Goal: Information Seeking & Learning: Learn about a topic

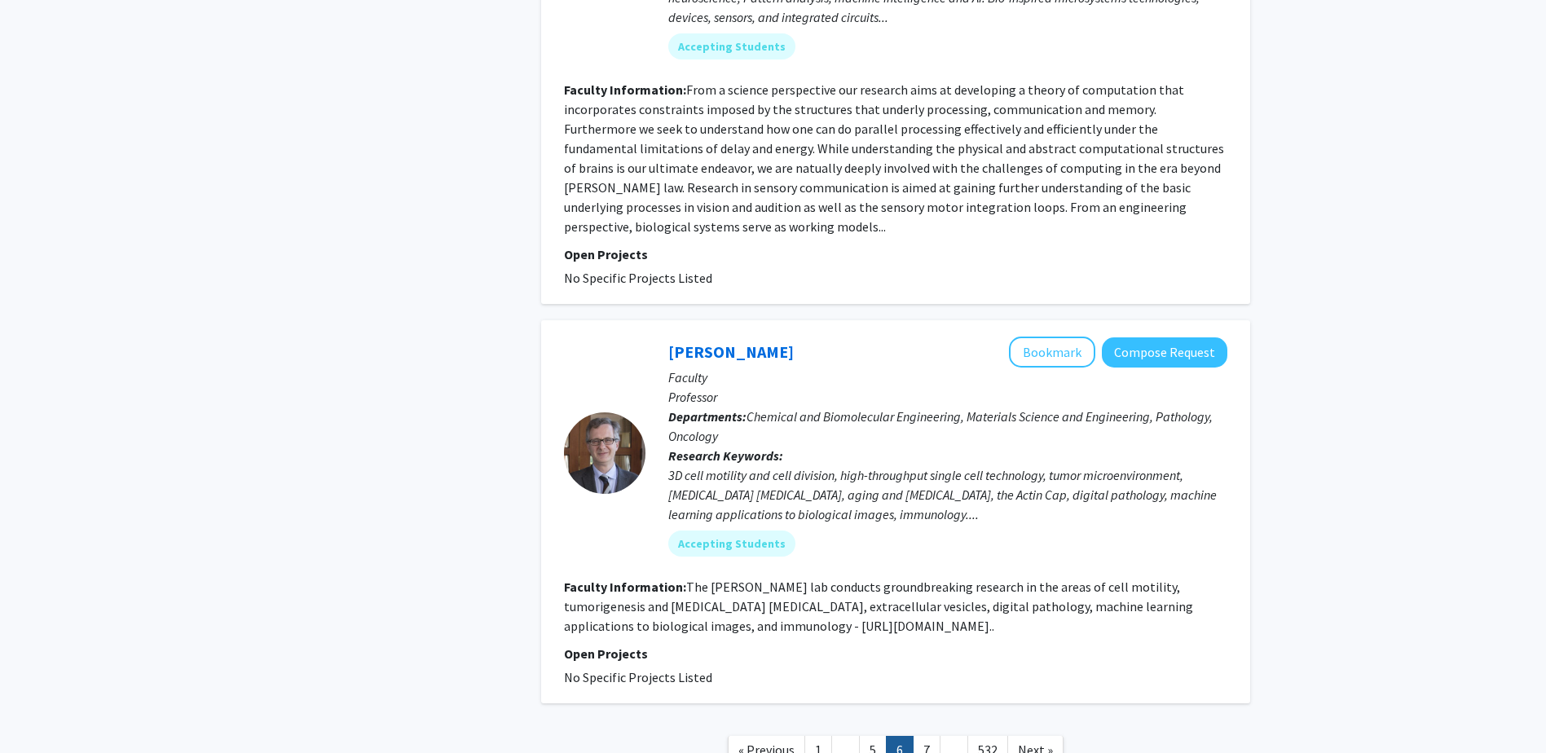
scroll to position [3792, 0]
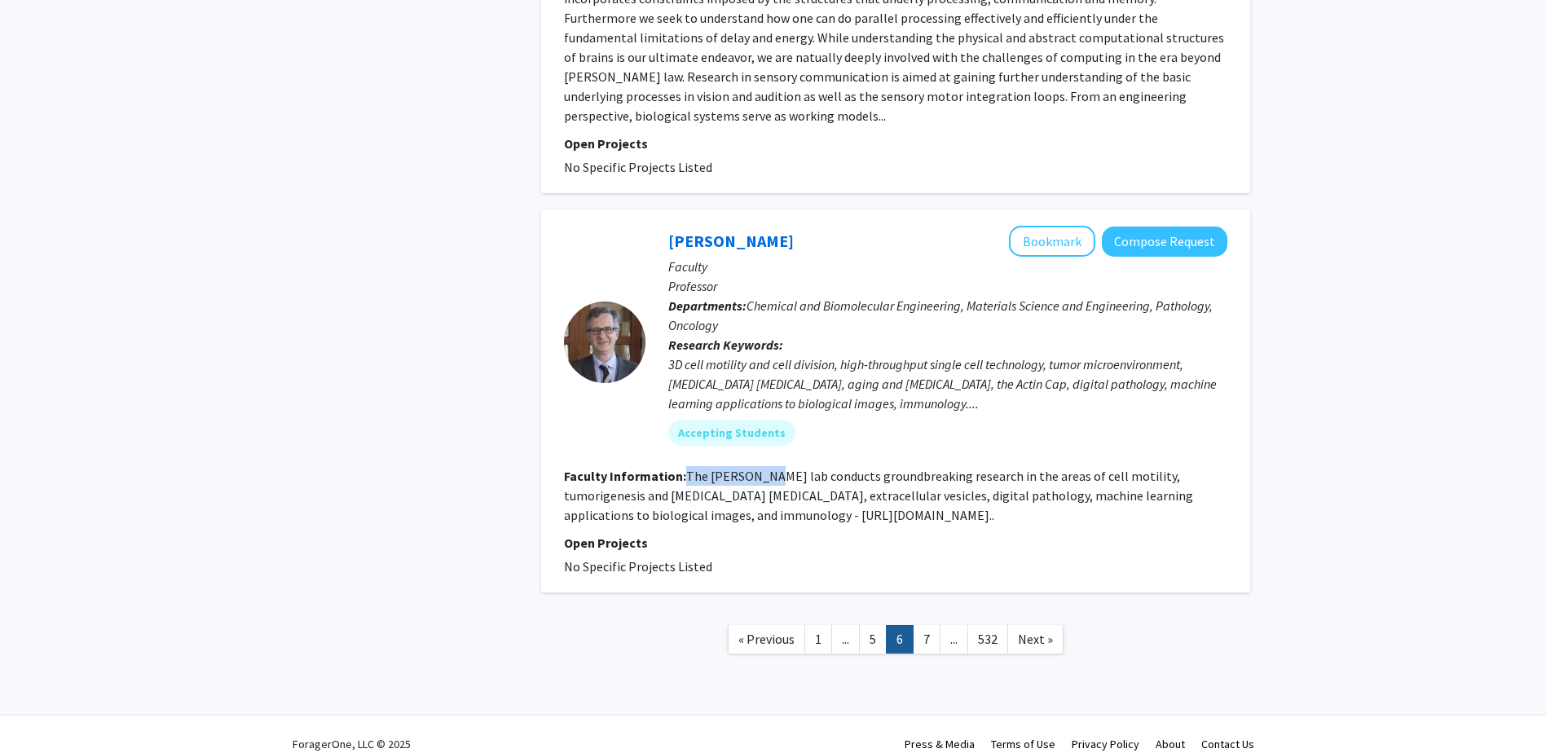
drag, startPoint x: 683, startPoint y: 457, endPoint x: 757, endPoint y: 462, distance: 73.6
click at [757, 466] on section "Faculty Information: The [PERSON_NAME] lab conducts groundbreaking research in …" at bounding box center [896, 495] width 664 height 59
drag, startPoint x: 757, startPoint y: 462, endPoint x: 717, endPoint y: 455, distance: 39.8
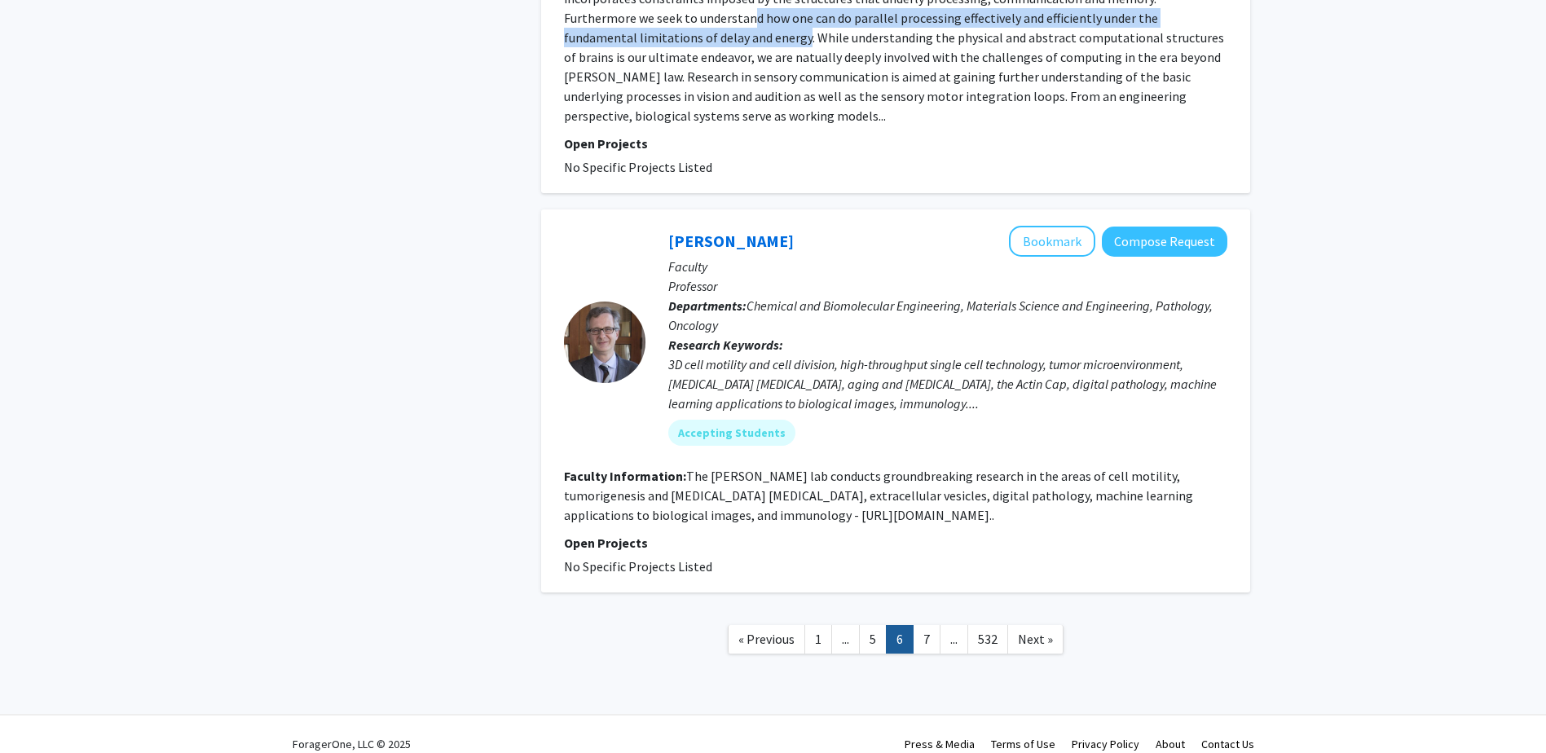
drag, startPoint x: 658, startPoint y: 15, endPoint x: 672, endPoint y: -42, distance: 58.7
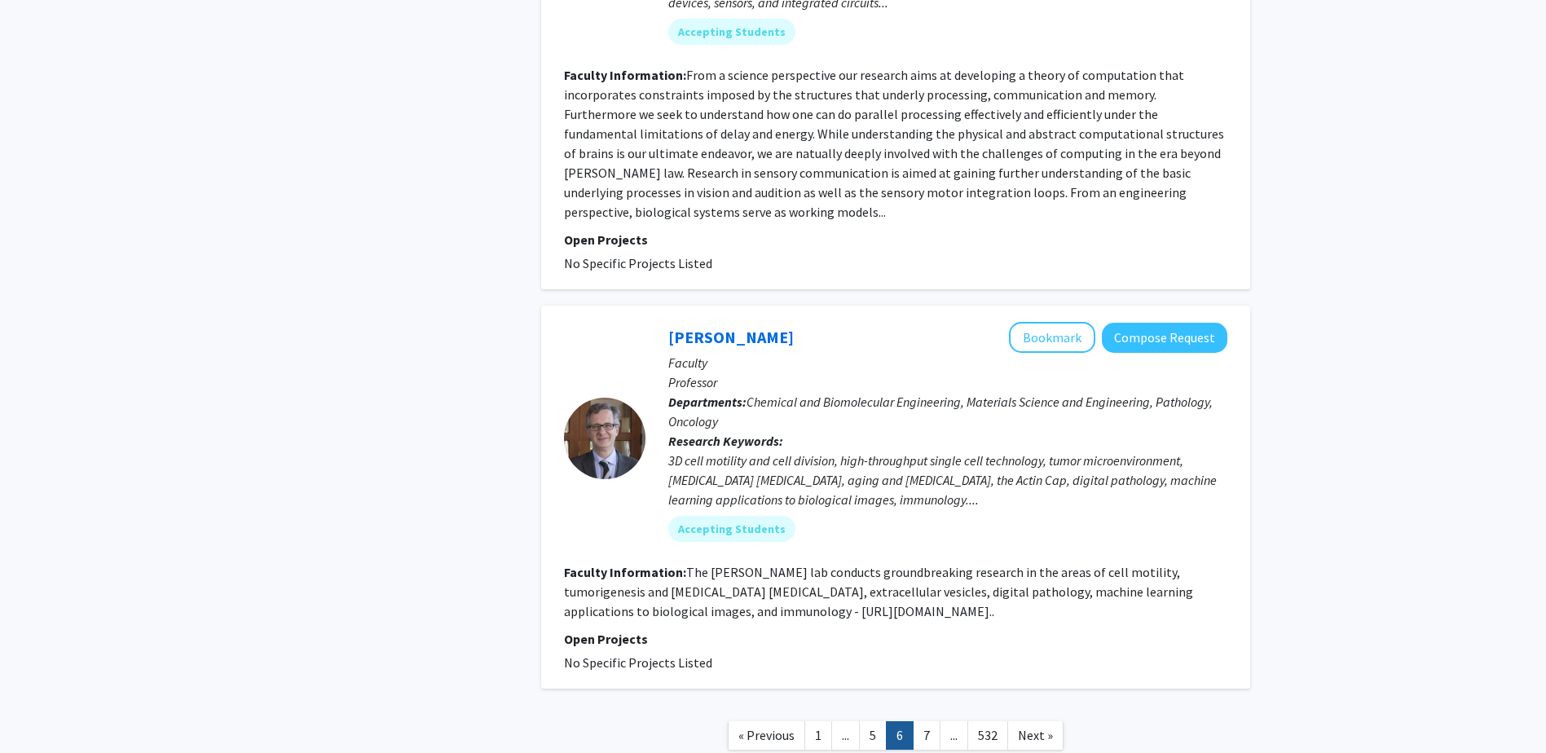
click at [929, 721] on link "7" at bounding box center [927, 735] width 28 height 29
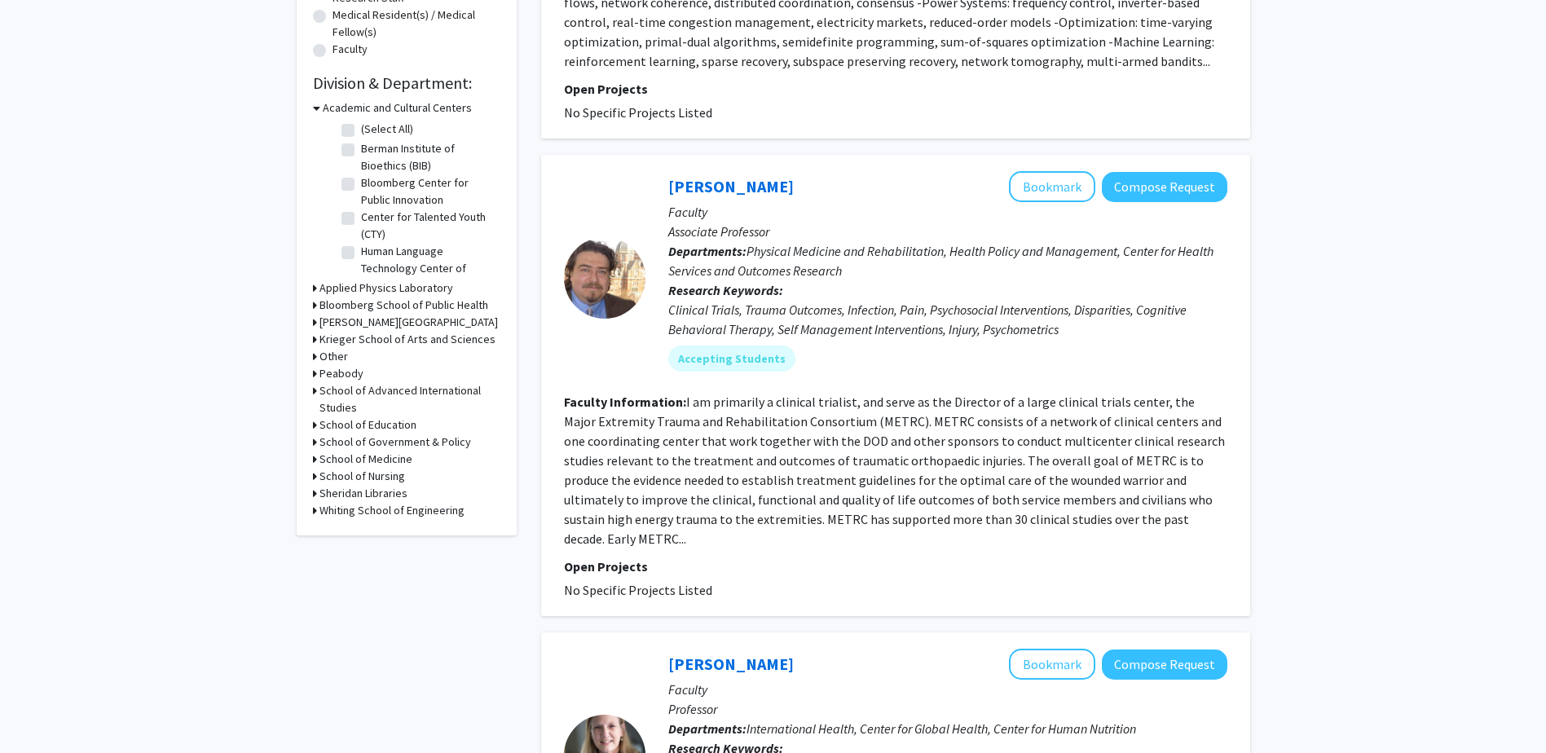
scroll to position [489, 0]
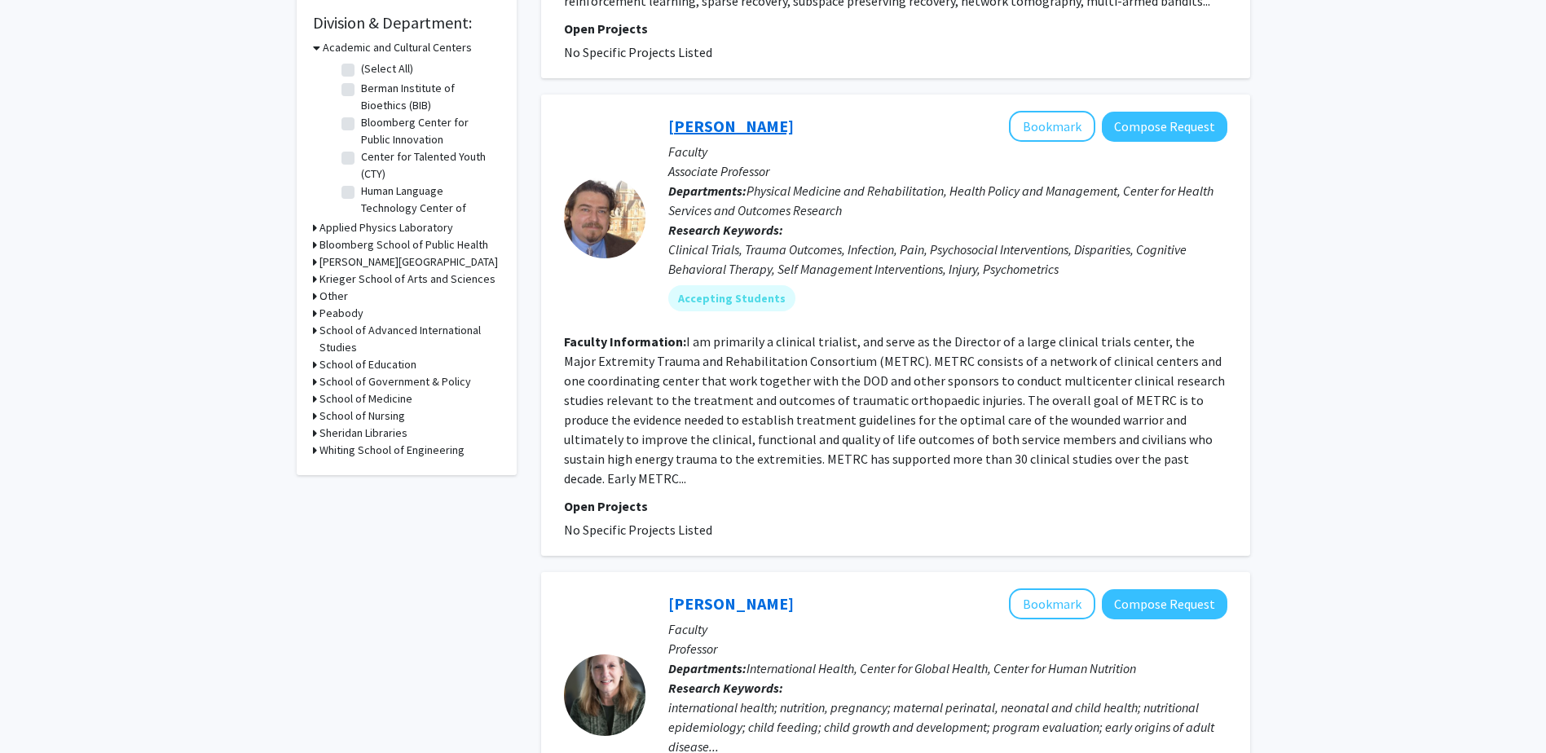
click at [711, 126] on link "[PERSON_NAME]" at bounding box center [731, 126] width 126 height 20
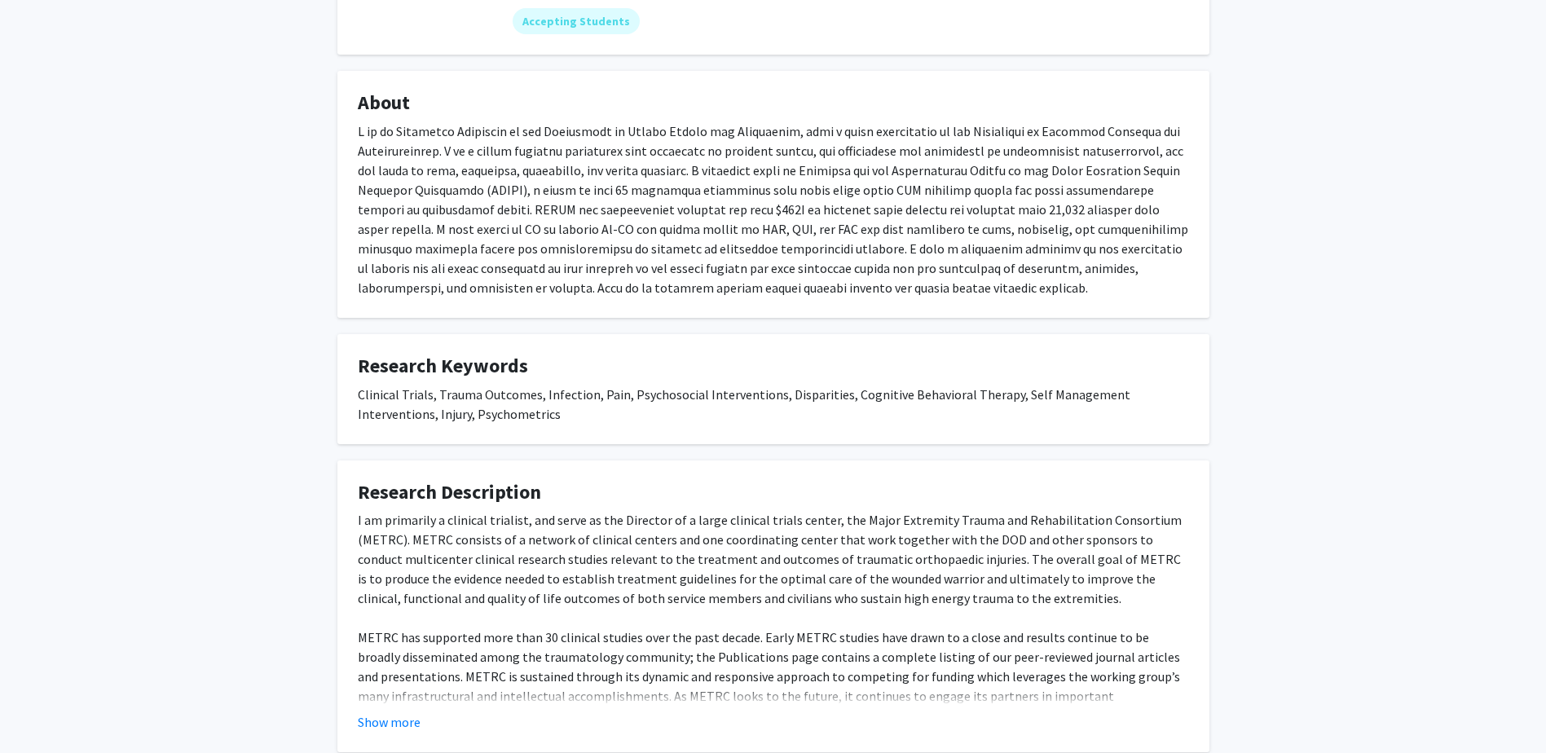
scroll to position [326, 0]
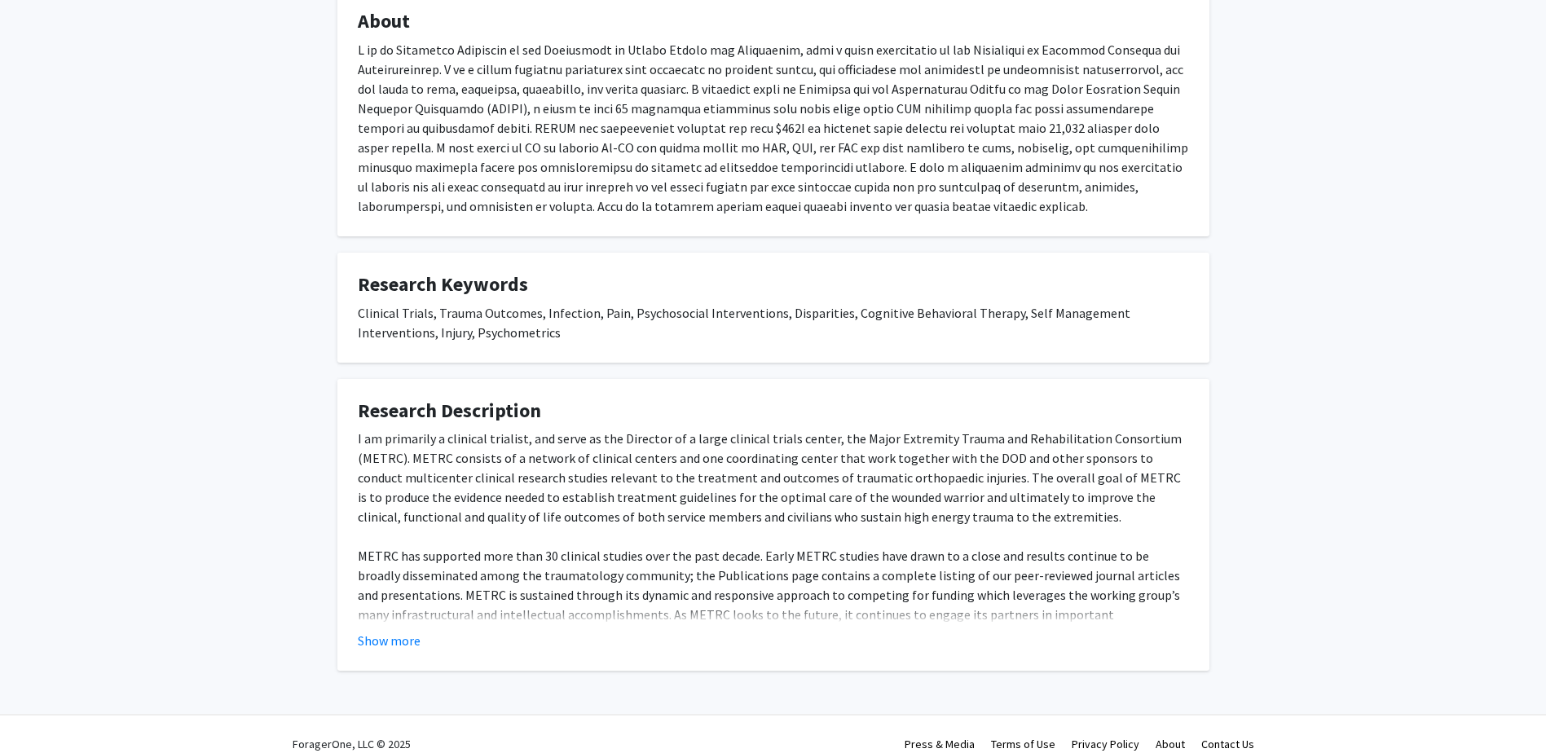
click at [393, 655] on fg-card "Research Description I am primarily a clinical trialist, and serve as the Direc…" at bounding box center [774, 525] width 872 height 293
click at [391, 646] on button "Show more" at bounding box center [389, 641] width 63 height 20
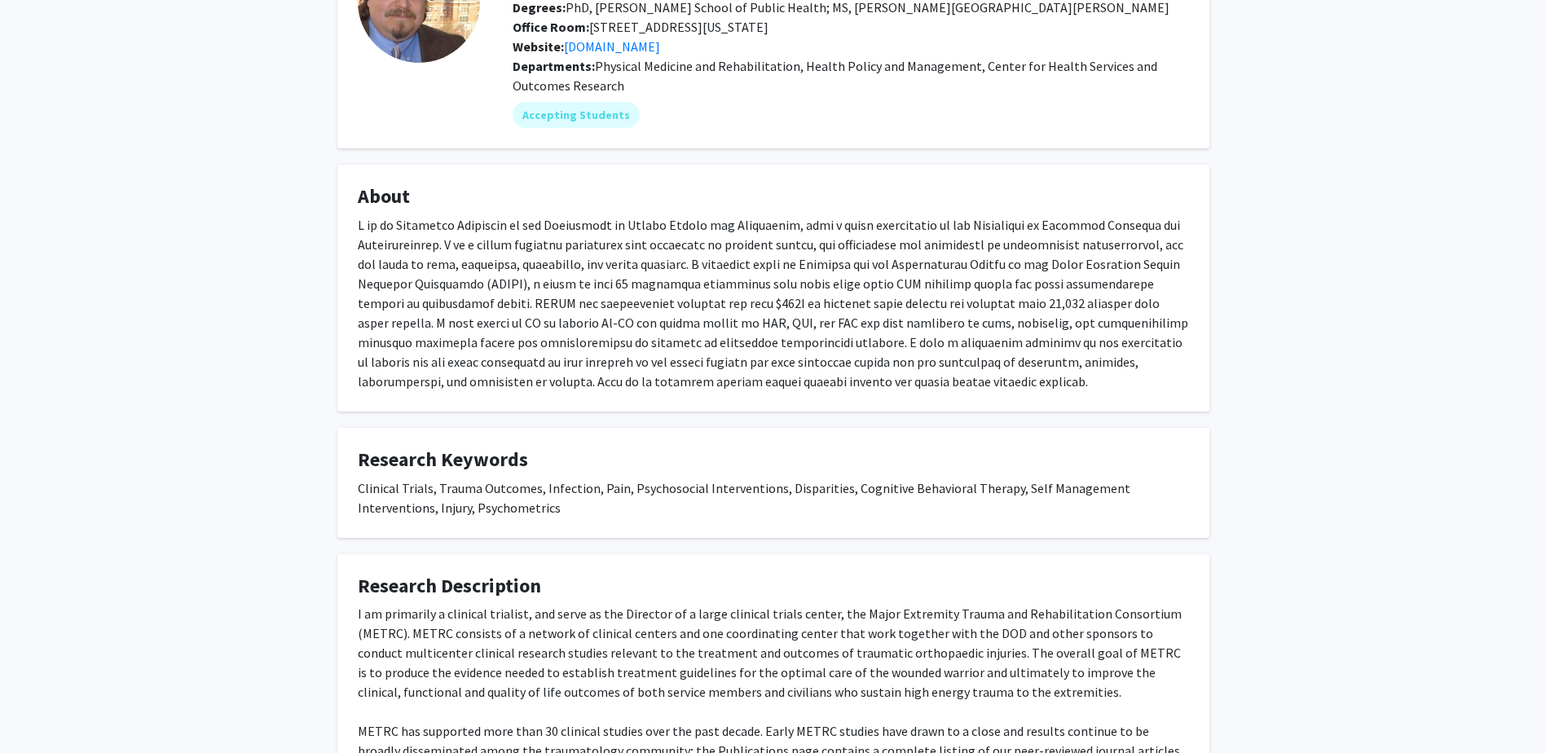
scroll to position [0, 0]
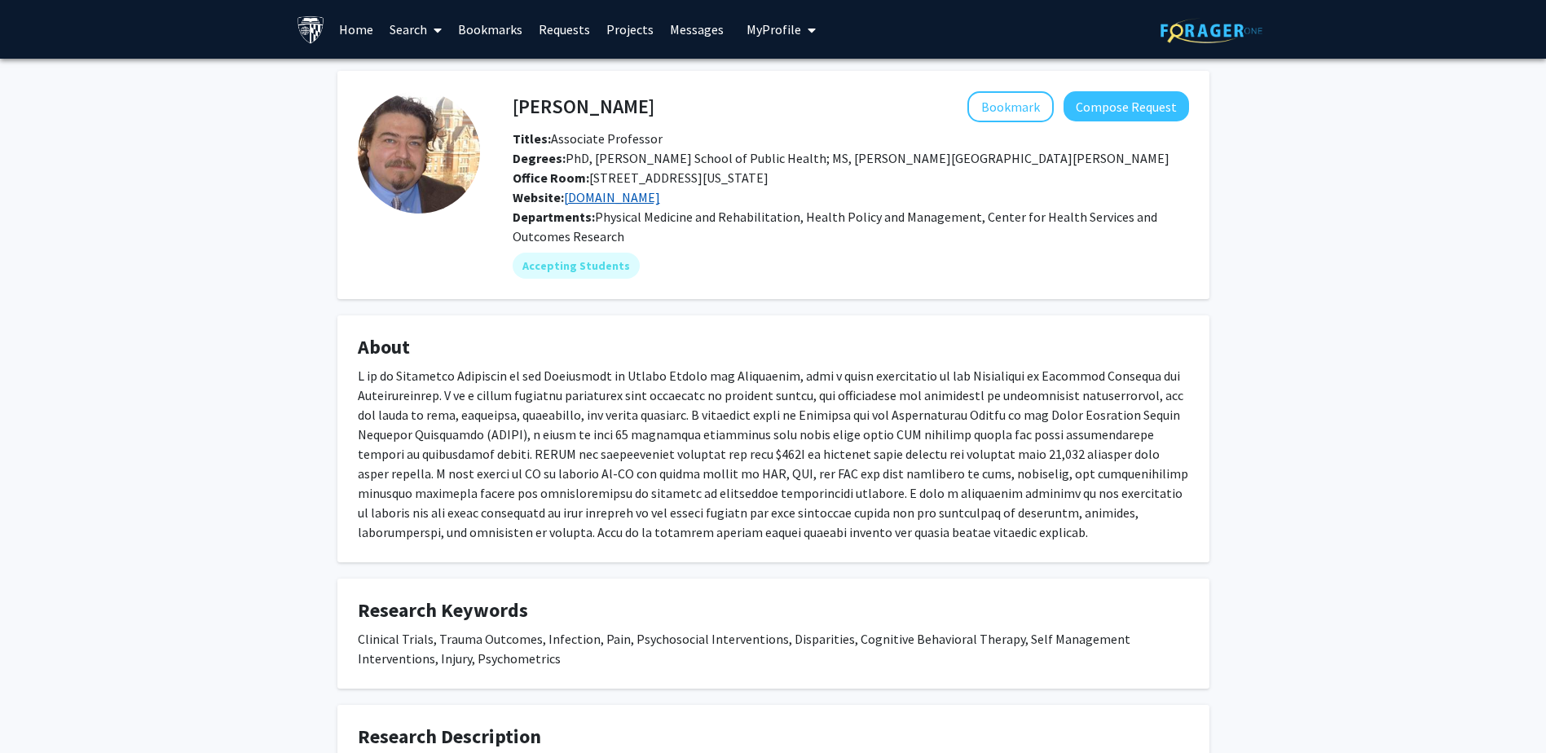
click at [600, 205] on link "[DOMAIN_NAME]" at bounding box center [612, 197] width 96 height 16
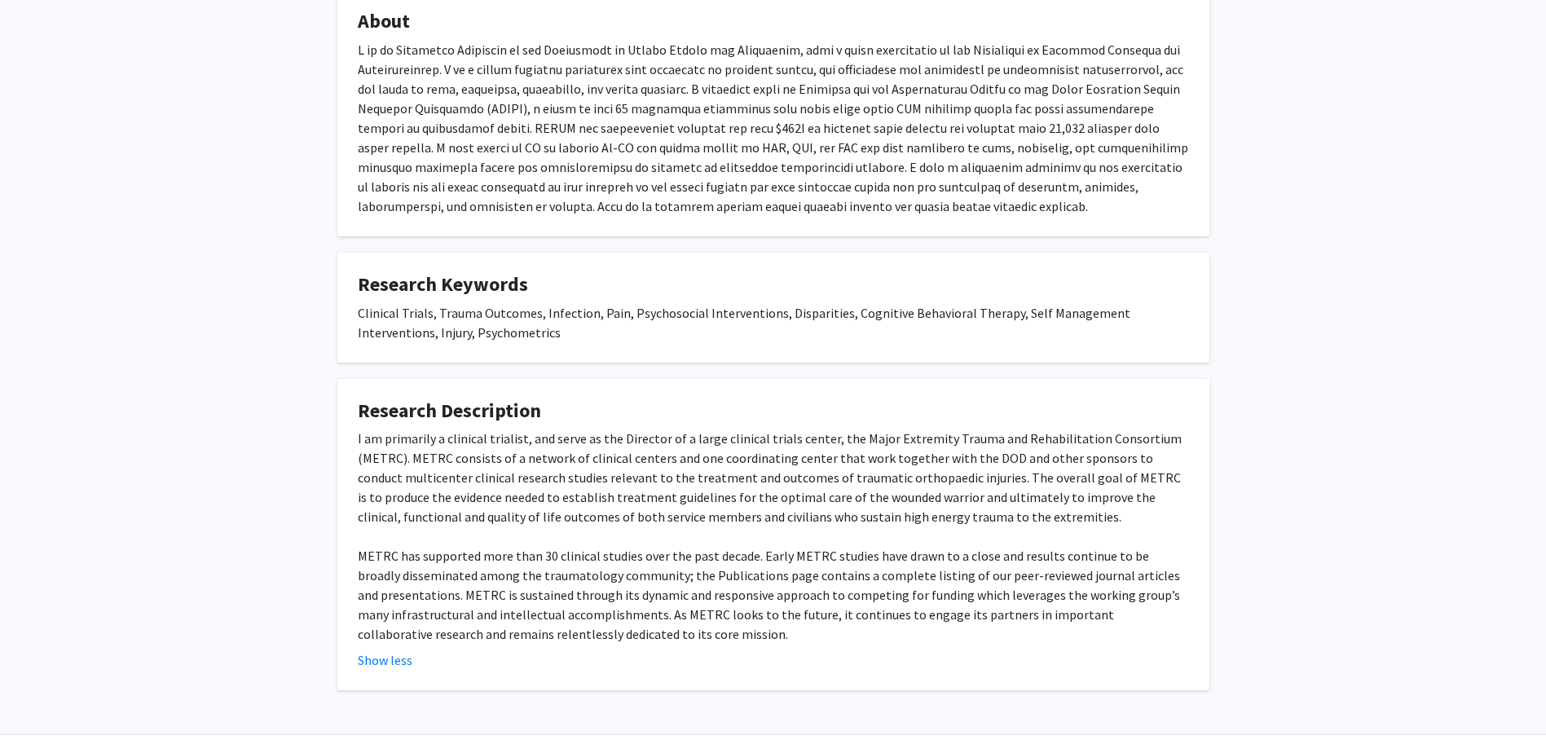
scroll to position [365, 0]
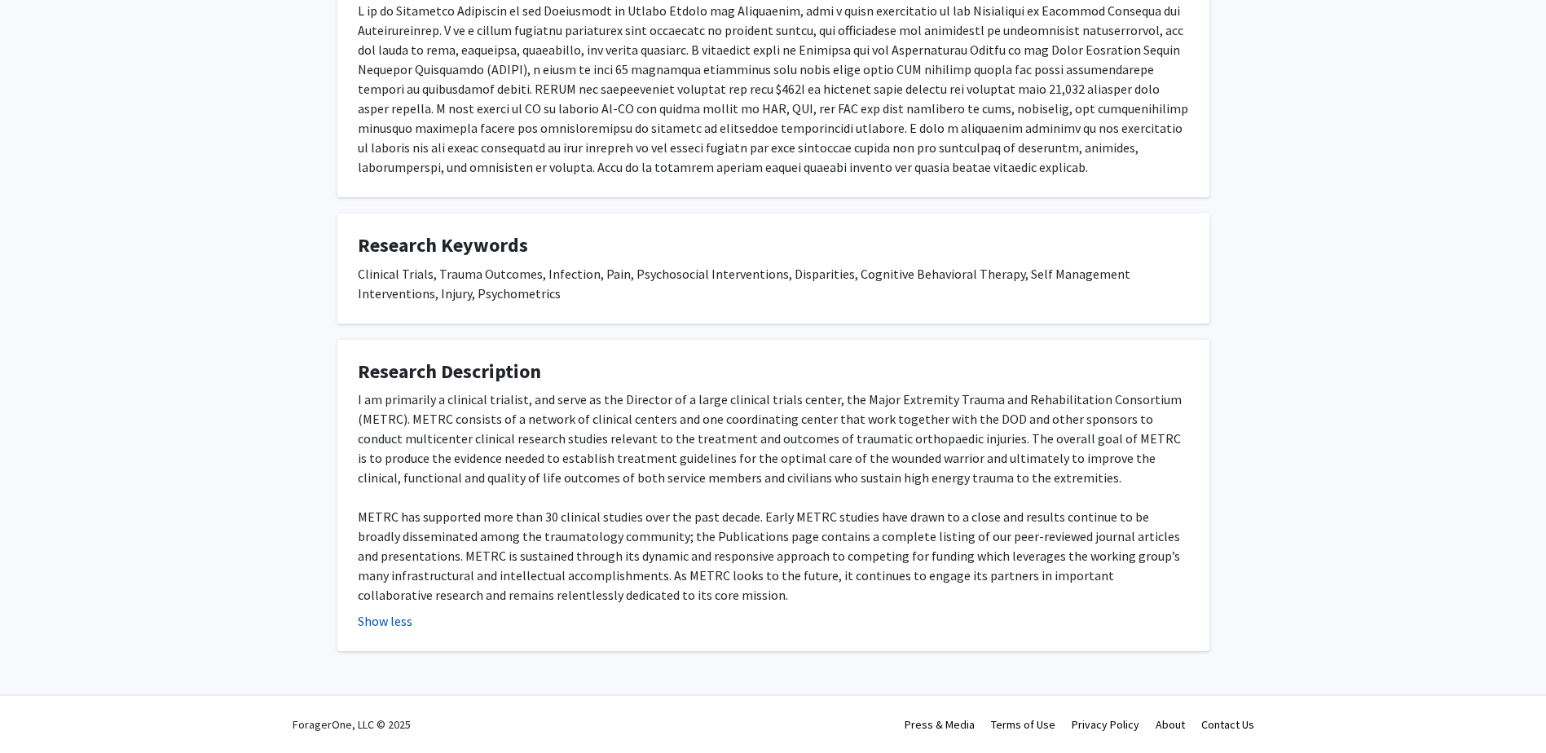
click at [366, 621] on button "Show less" at bounding box center [385, 621] width 55 height 20
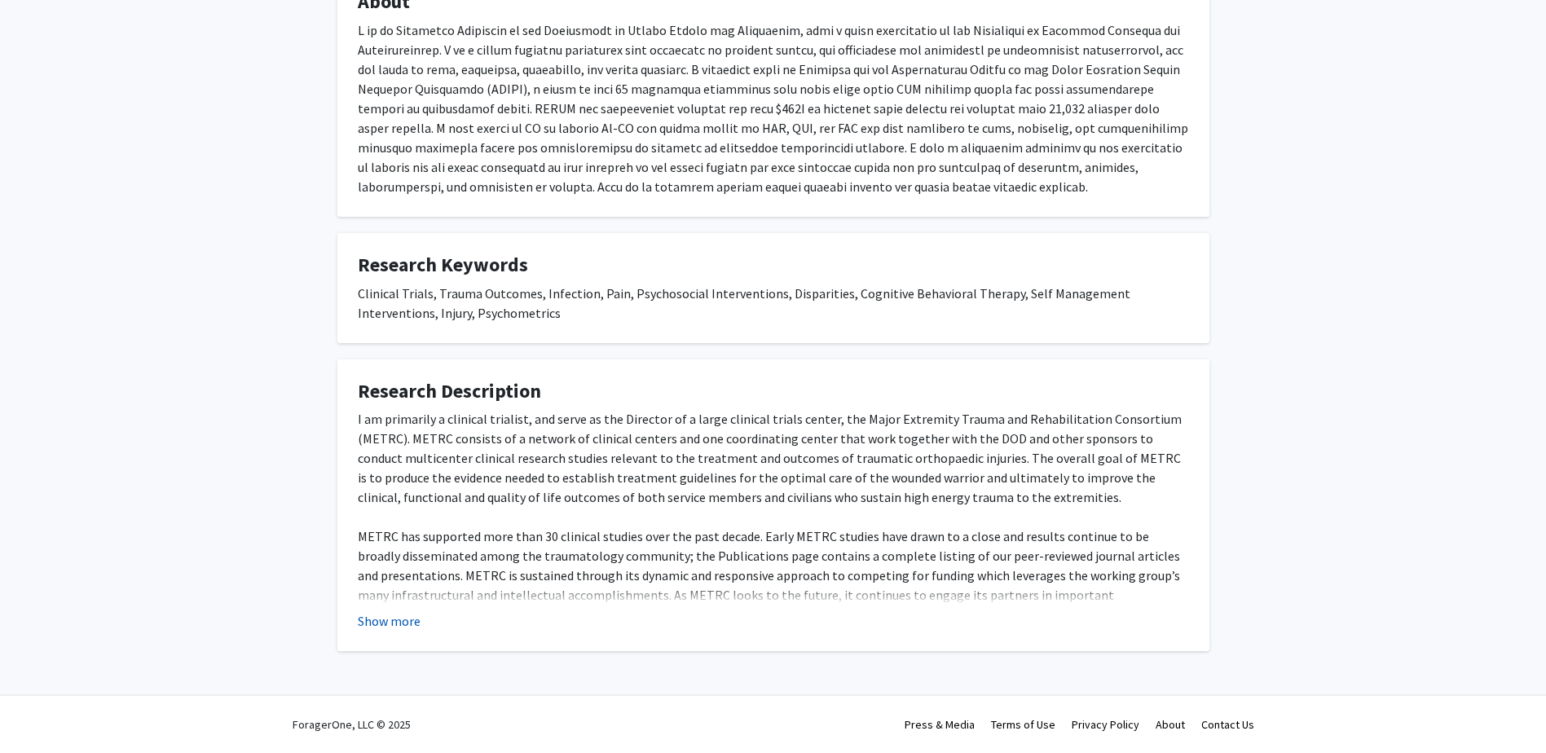
click at [367, 621] on button "Show more" at bounding box center [389, 621] width 63 height 20
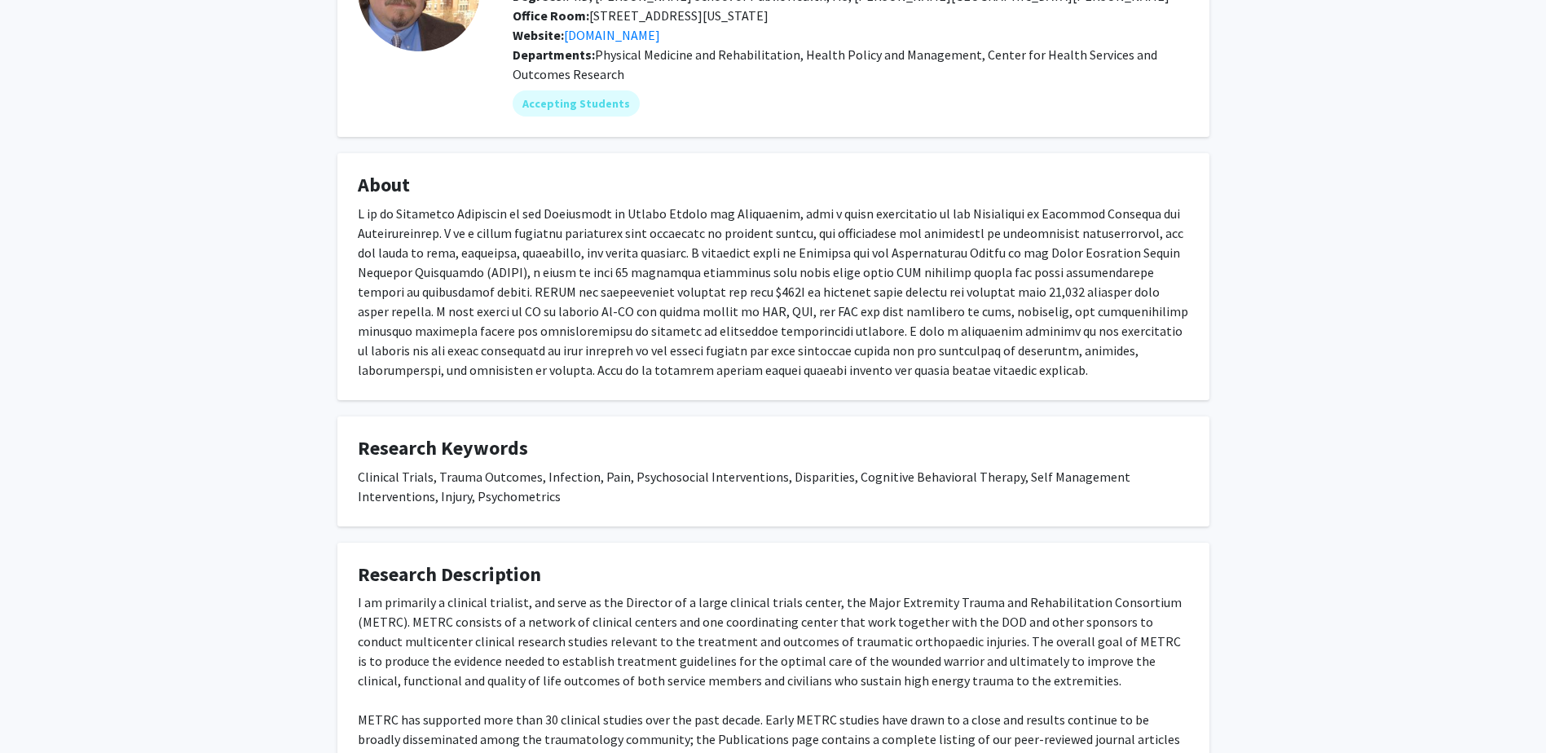
scroll to position [0, 0]
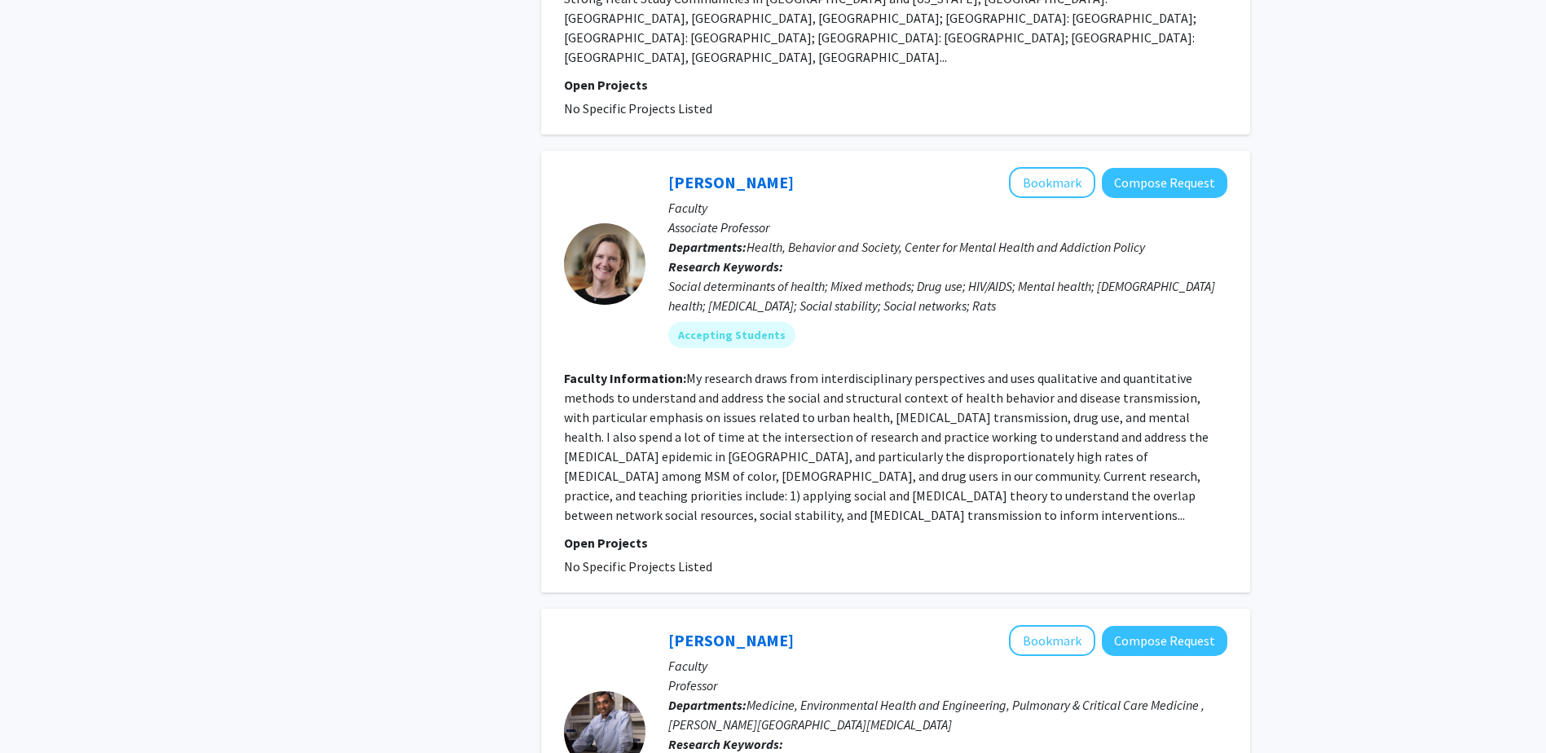
scroll to position [3832, 0]
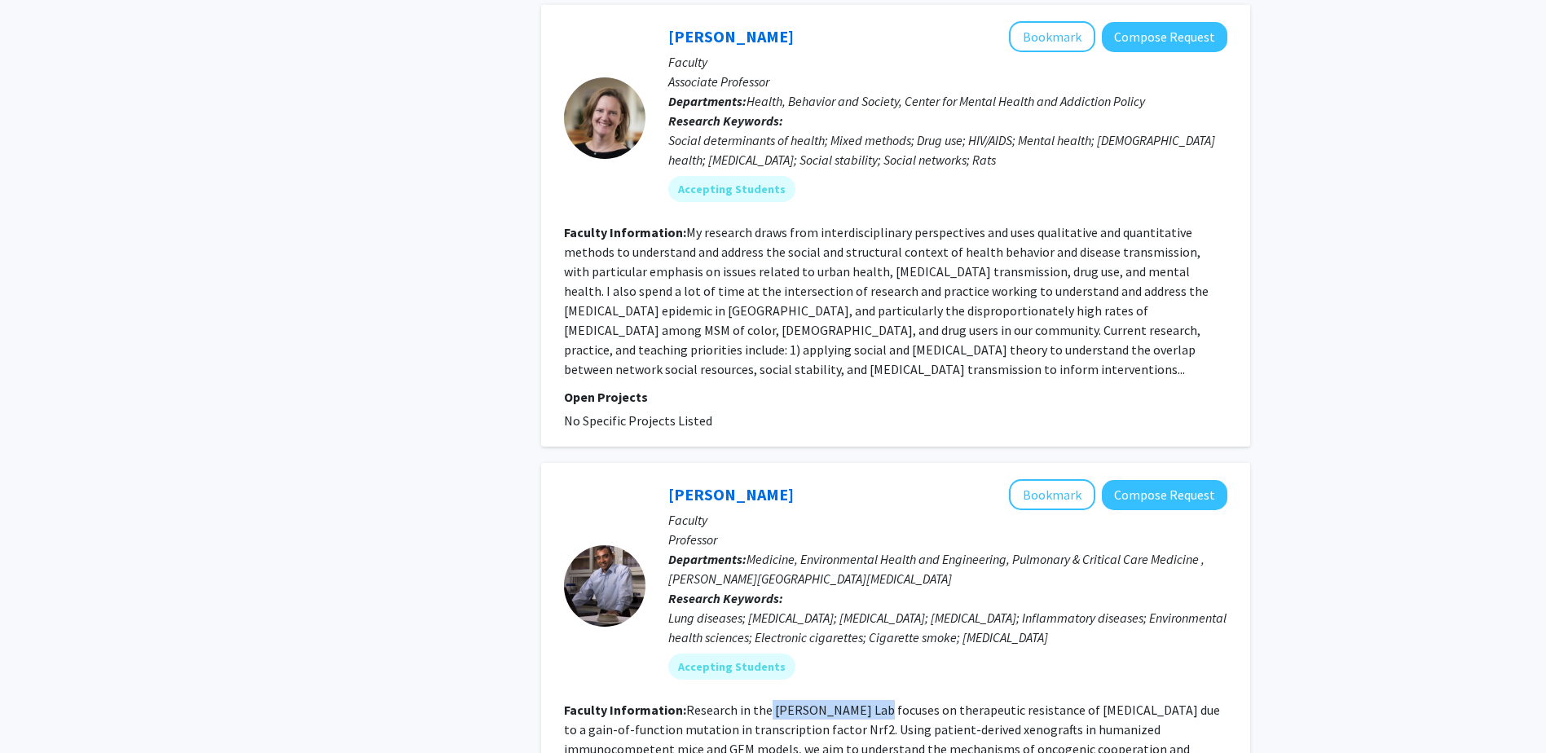
drag, startPoint x: 768, startPoint y: 573, endPoint x: 870, endPoint y: 579, distance: 102.1
click at [870, 702] on fg-read-more "Research in the [PERSON_NAME] Lab focuses on therapeutic resistance of [MEDICAL…" at bounding box center [892, 749] width 656 height 95
drag, startPoint x: 870, startPoint y: 579, endPoint x: 827, endPoint y: 567, distance: 43.9
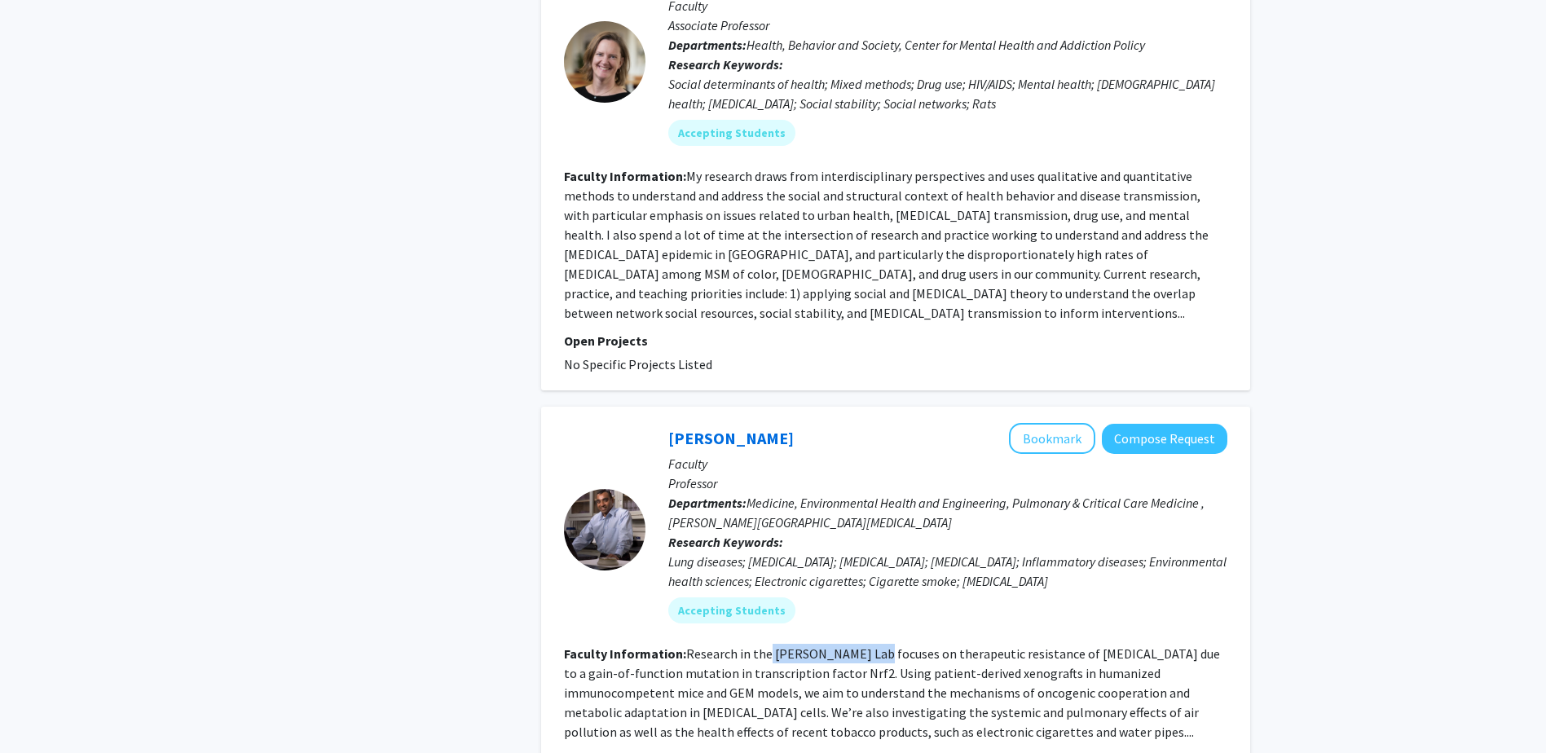
scroll to position [3913, 0]
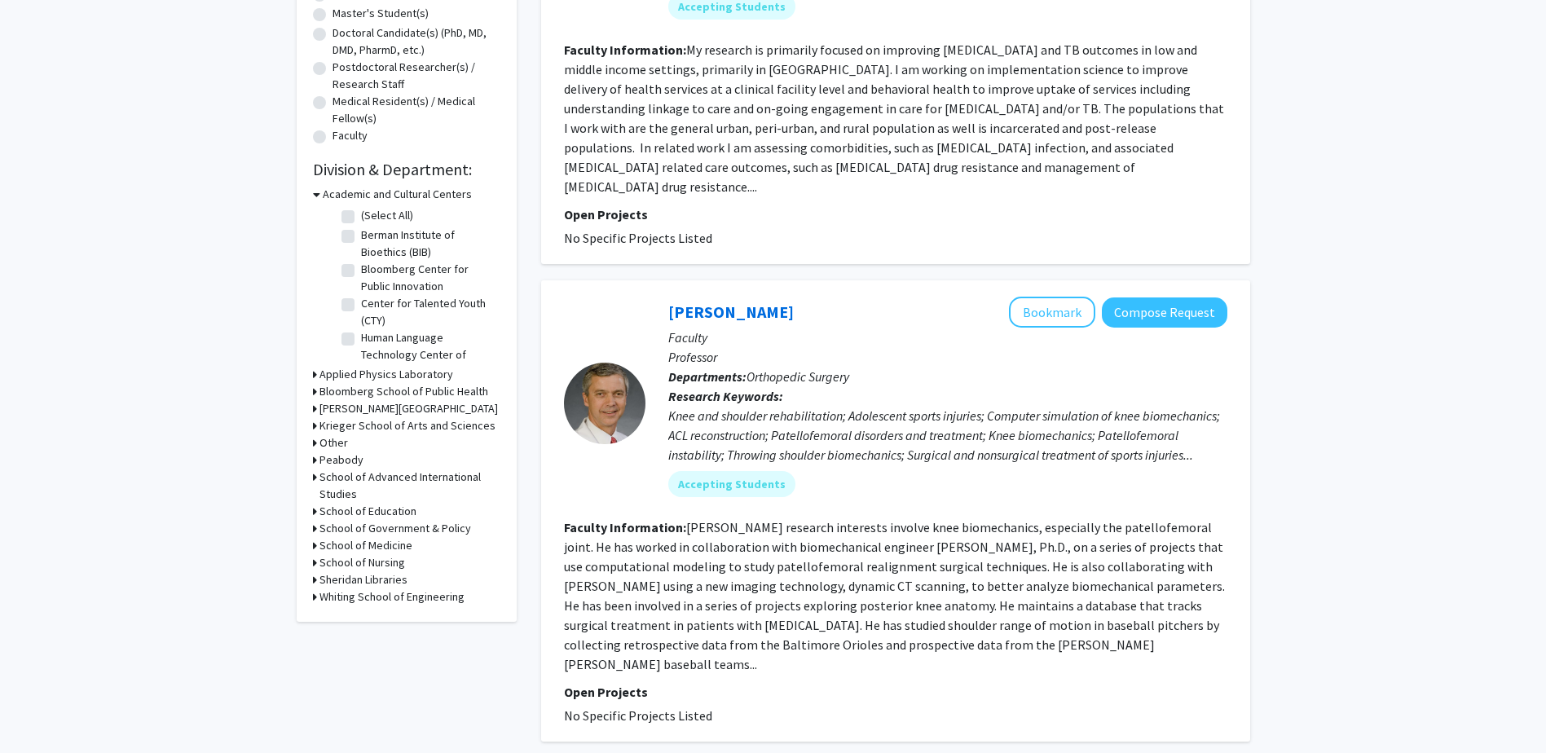
scroll to position [408, 0]
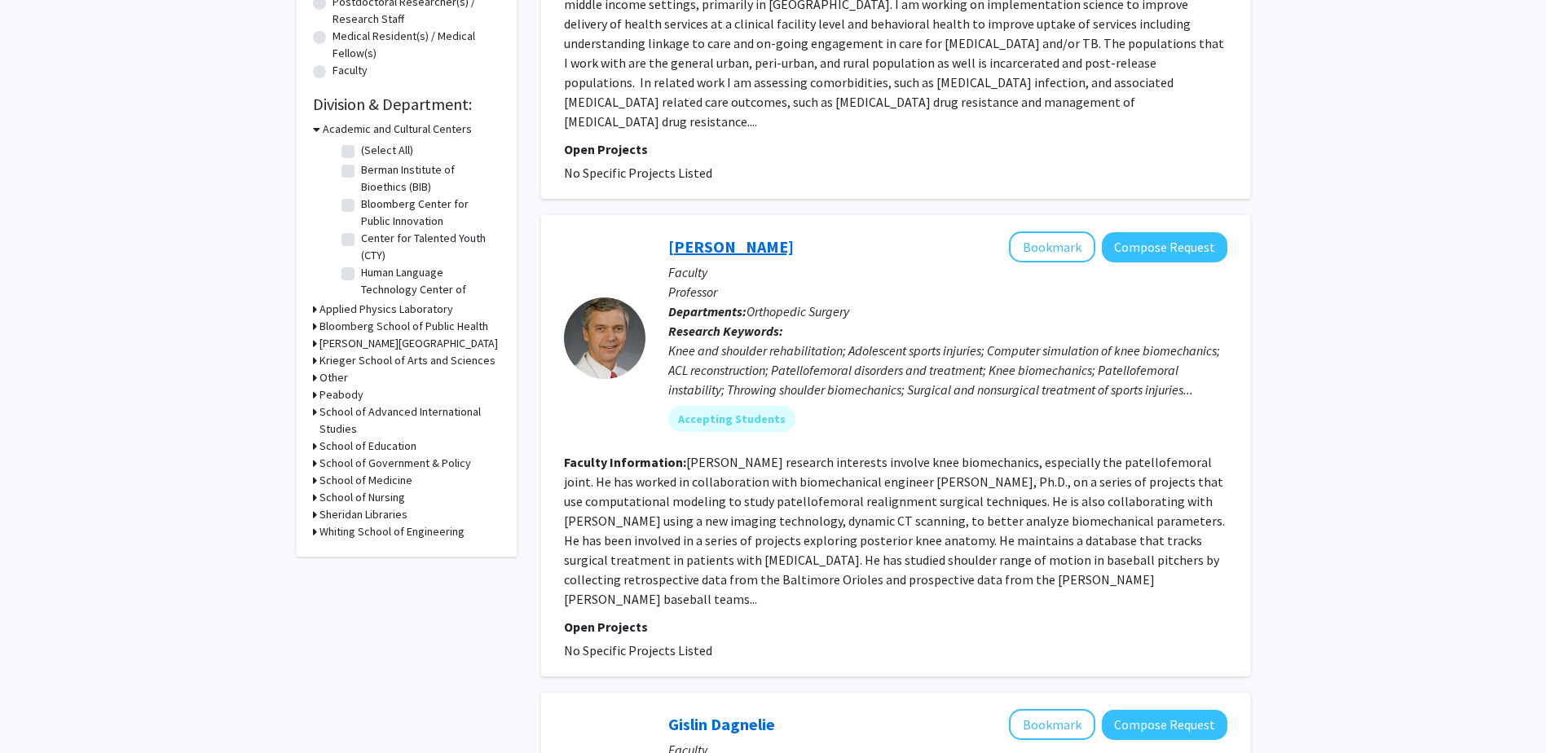
click at [738, 236] on link "[PERSON_NAME]" at bounding box center [731, 246] width 126 height 20
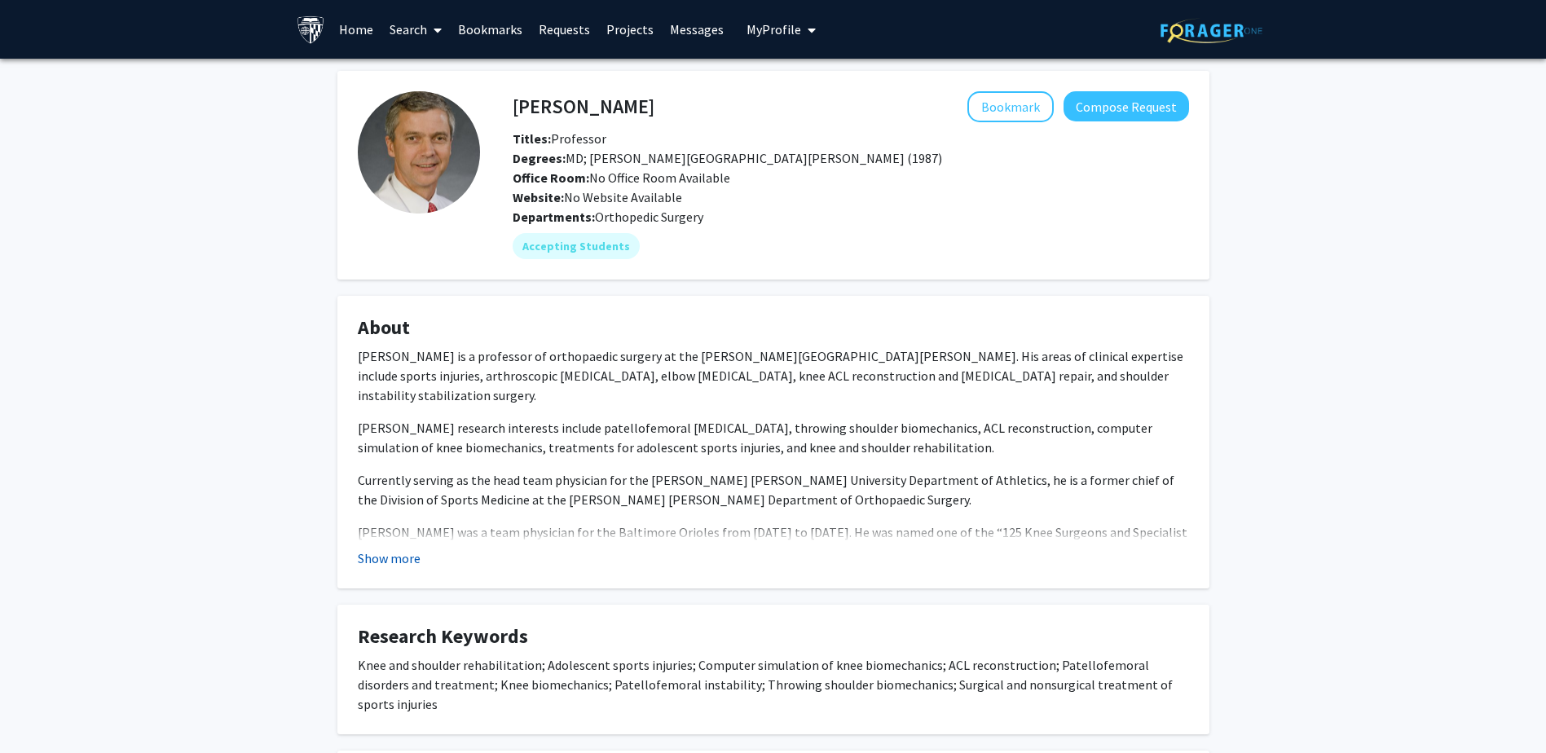
click at [414, 565] on button "Show more" at bounding box center [389, 559] width 63 height 20
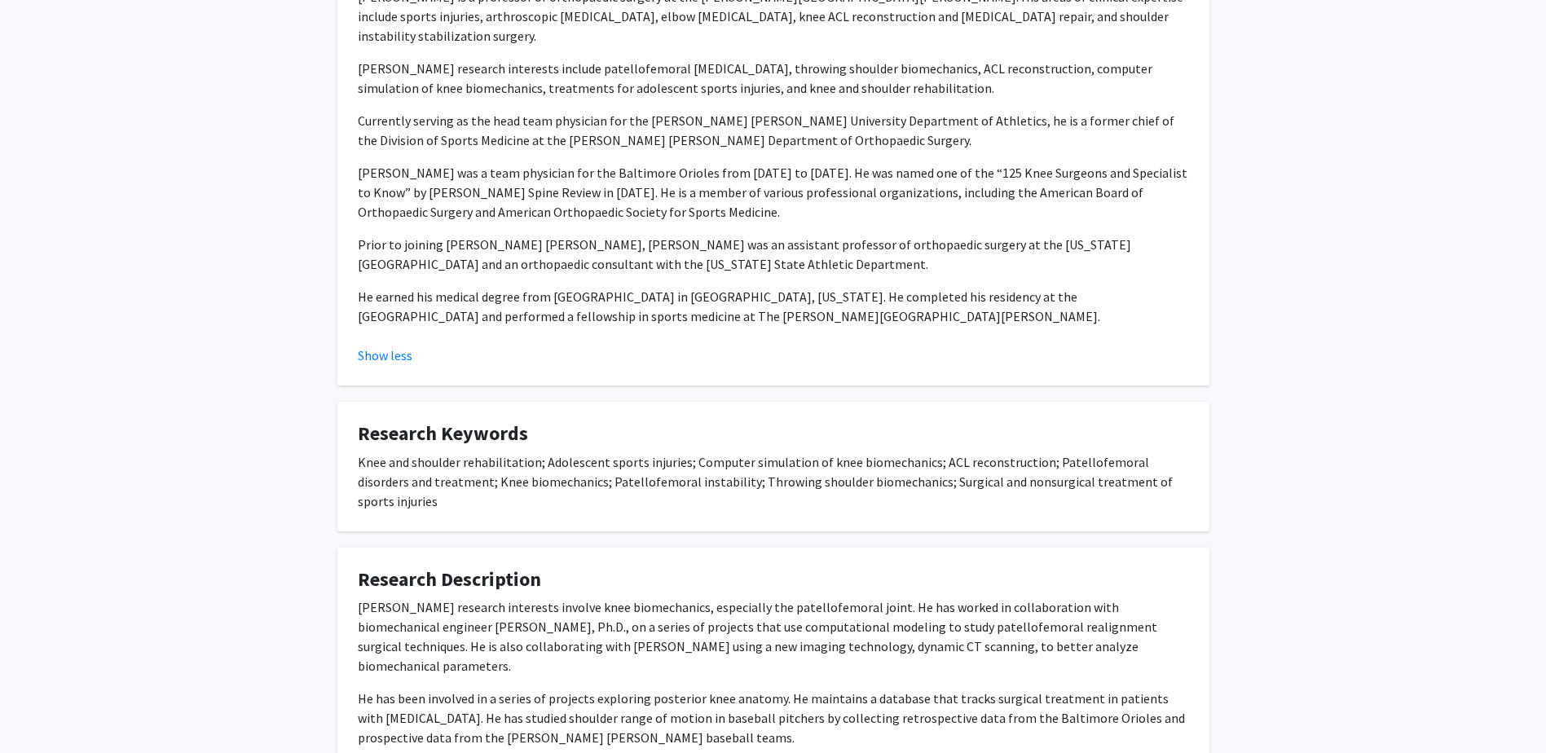
scroll to position [408, 0]
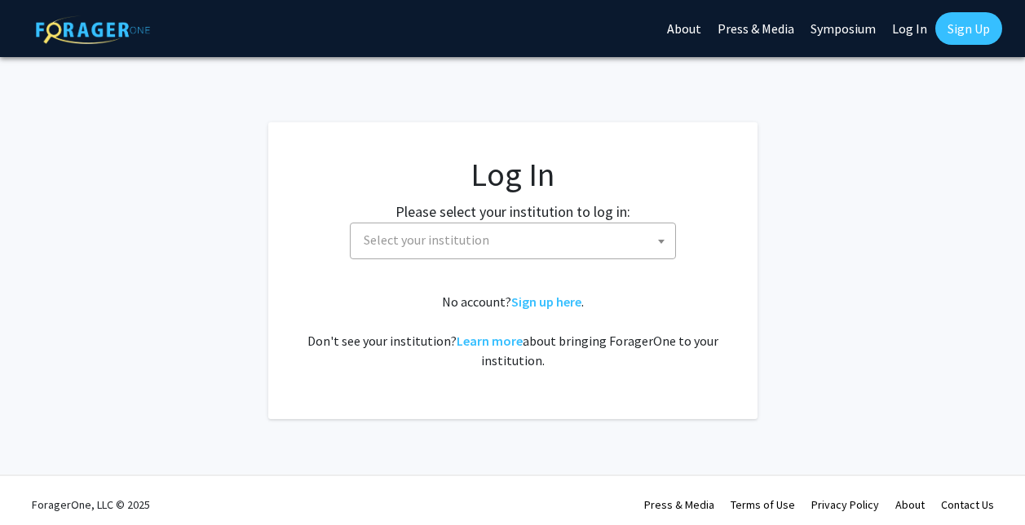
select select
